Goal: Task Accomplishment & Management: Manage account settings

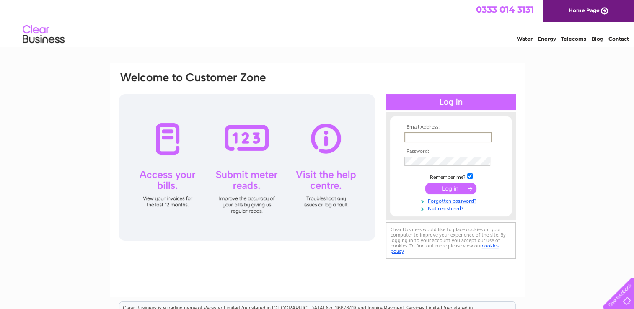
drag, startPoint x: 425, startPoint y: 134, endPoint x: 430, endPoint y: 130, distance: 7.1
click at [430, 130] on tbody "Email Address: Password: Remember me? Forgotten password?" at bounding box center [450, 168] width 97 height 88
type input "lindsay@mace-engineering.co.uk"
click at [444, 188] on input "submit" at bounding box center [451, 188] width 52 height 12
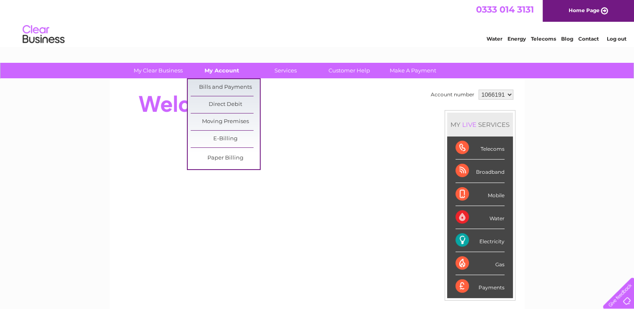
click at [215, 72] on link "My Account" at bounding box center [221, 70] width 69 height 15
click at [222, 86] on link "Bills and Payments" at bounding box center [225, 87] width 69 height 17
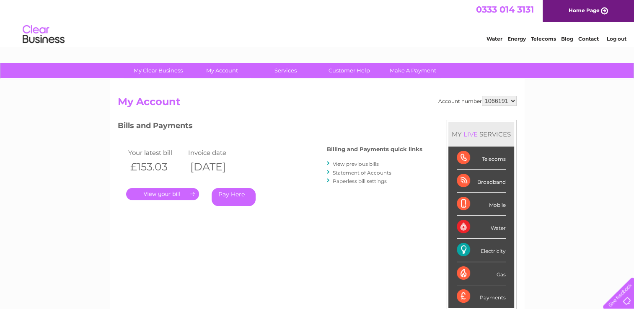
click at [162, 193] on link "." at bounding box center [162, 194] width 73 height 12
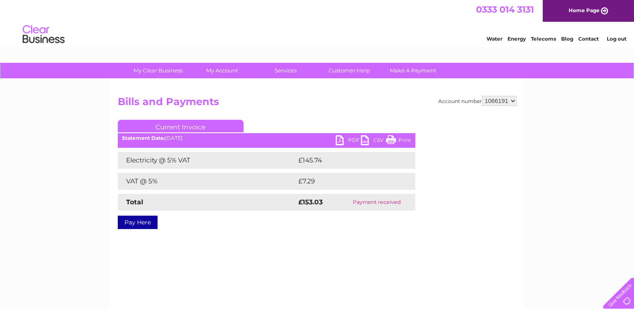
click at [347, 144] on link "PDF" at bounding box center [347, 141] width 25 height 12
